Goal: Find specific page/section: Find specific page/section

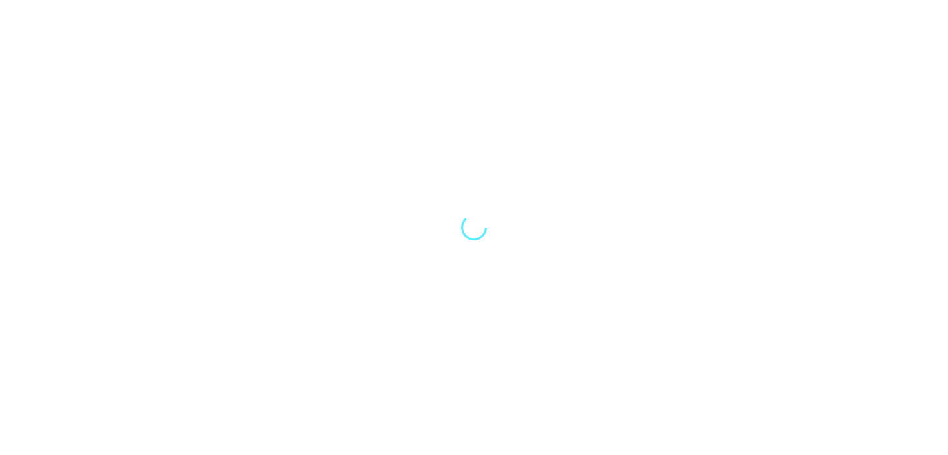
select select "Song"
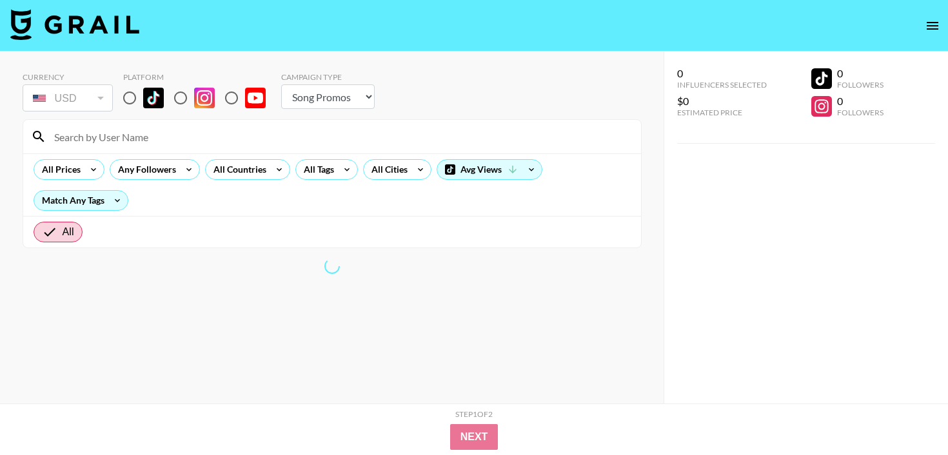
click at [128, 92] on input "radio" at bounding box center [129, 97] width 27 height 27
radio input "true"
click at [122, 141] on input at bounding box center [339, 136] width 587 height 21
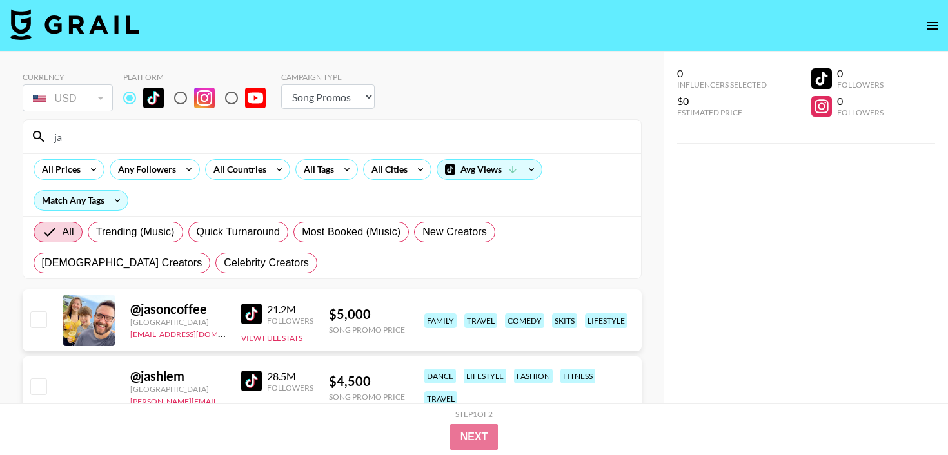
type input "j"
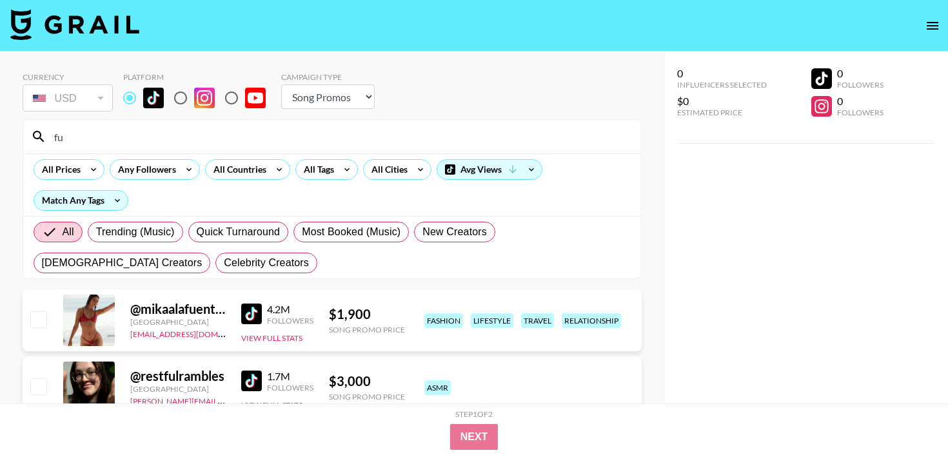
click at [105, 148] on div "fu" at bounding box center [332, 137] width 618 height 34
click at [118, 145] on input "fu" at bounding box center [339, 136] width 587 height 21
type input "f"
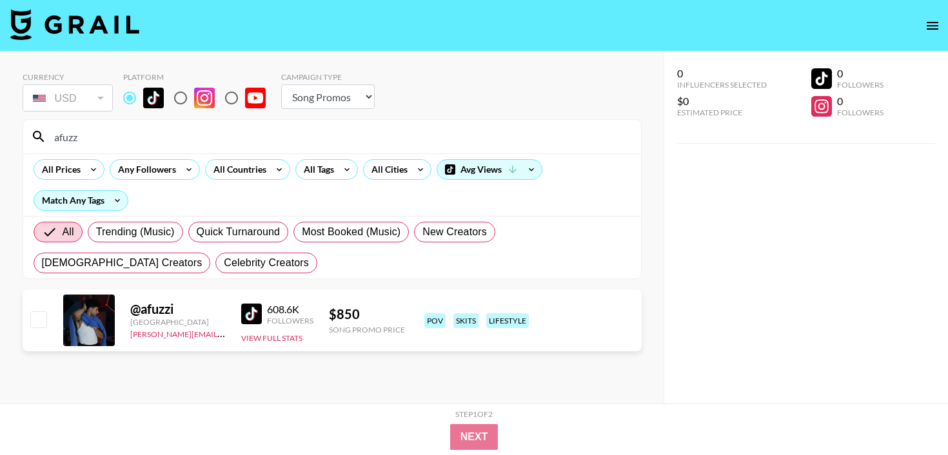
type input "afuzz"
click at [643, 145] on div "Currency USD USD ​ Platform Campaign Type Choose Type... Song Promos Brand Prom…" at bounding box center [331, 254] width 663 height 404
